Goal: Navigation & Orientation: Find specific page/section

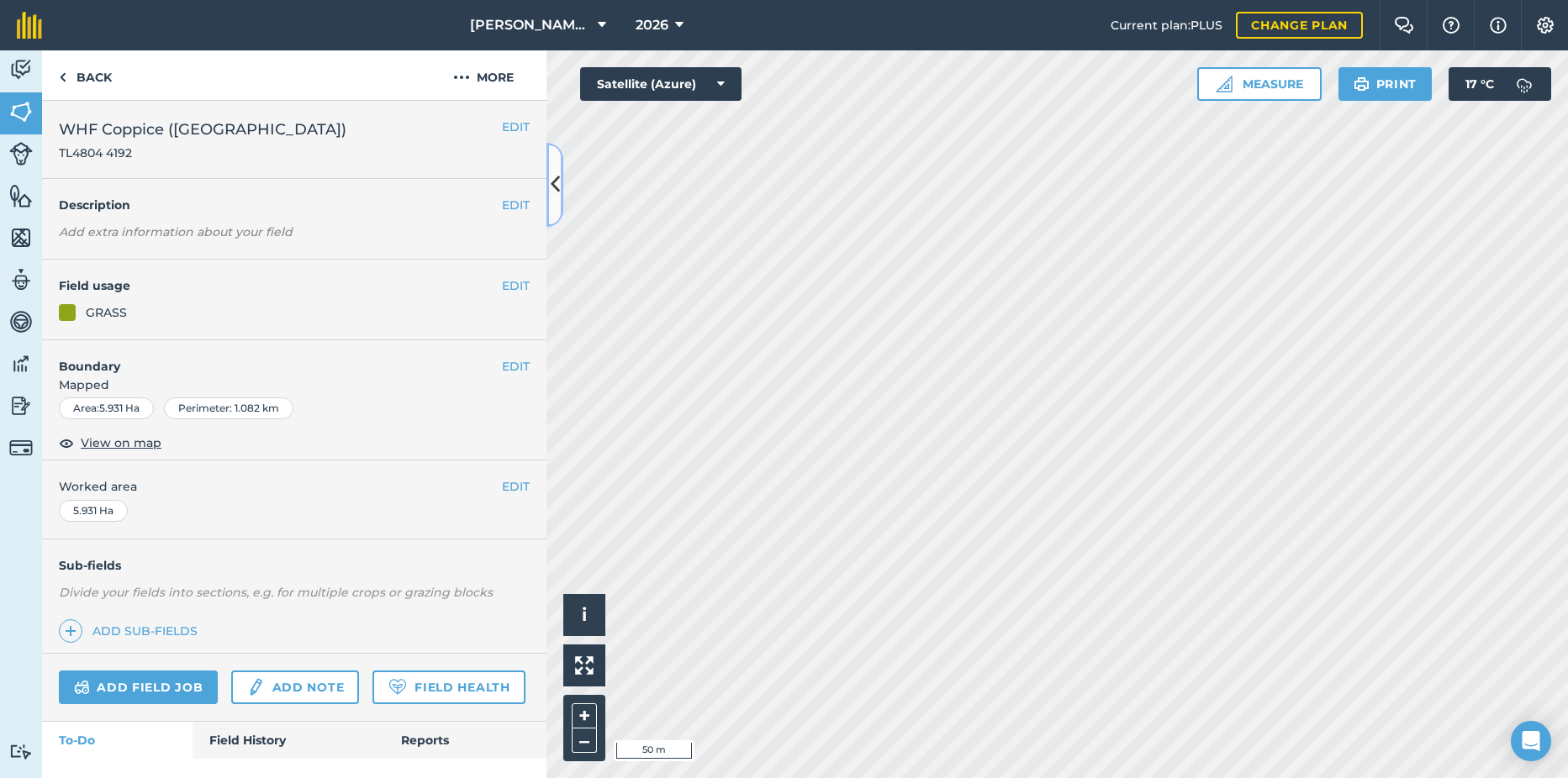
click at [556, 179] on icon at bounding box center [555, 184] width 9 height 29
